Goal: Check status: Check status

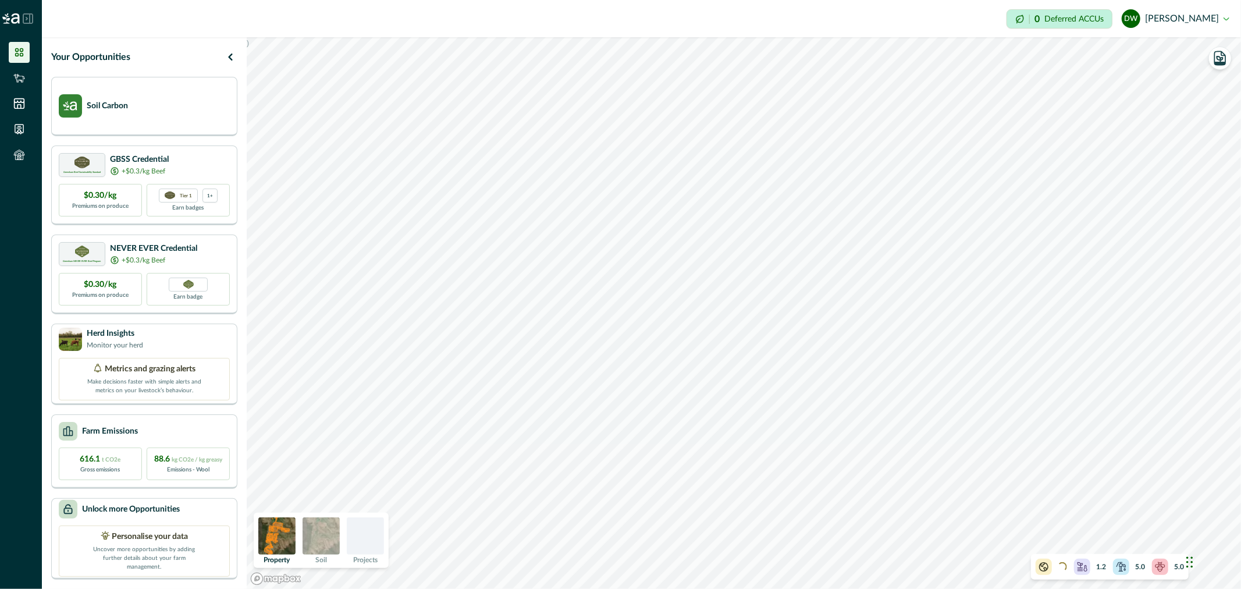
click at [1222, 20] on button "dw [PERSON_NAME]" at bounding box center [1176, 19] width 108 height 28
